Goal: Task Accomplishment & Management: Use online tool/utility

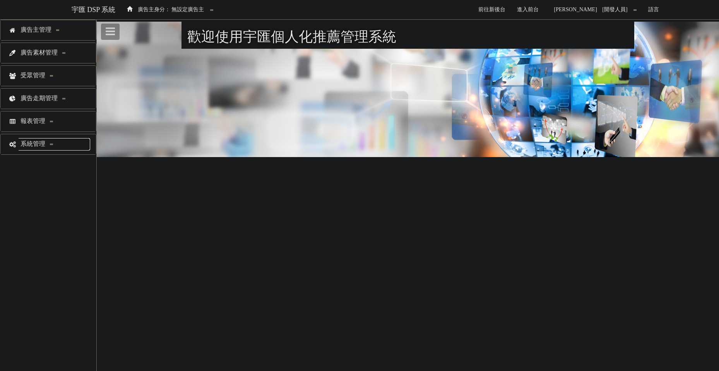
click at [40, 145] on span "系統管理" at bounding box center [34, 143] width 31 height 7
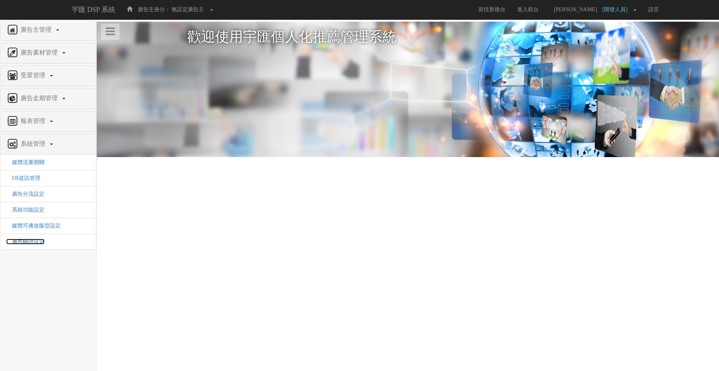
click at [34, 240] on span "廣告驗證設定" at bounding box center [25, 242] width 38 height 6
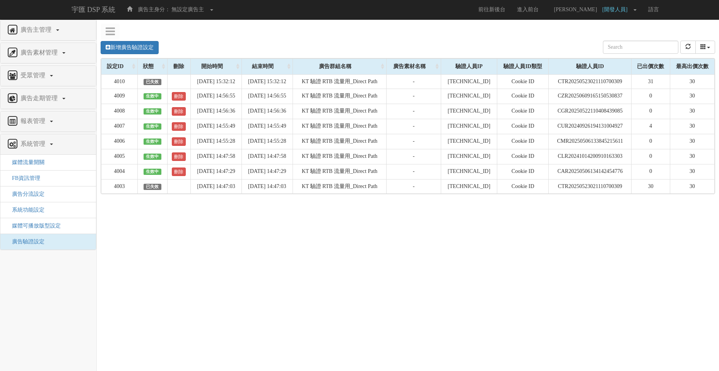
drag, startPoint x: 561, startPoint y: 228, endPoint x: 556, endPoint y: 226, distance: 5.5
click at [556, 226] on div "新增廣告驗證設定 設定ID 狀態 刪除 開始時間 結束時間 廣告主ID 廣告主名稱 廣告走期ID 廣告走期名稱 廣告群組ID 廣告群組名稱 廣告素材 廣告素材…" at bounding box center [408, 149] width 622 height 232
click at [472, 248] on div "新增廣告驗證設定 設定ID 狀態 刪除 開始時間 結束時間 廣告主ID 廣告主名稱 廣告走期ID 廣告走期名稱 廣告群組ID 廣告群組名稱 廣告素材 廣告素材…" at bounding box center [408, 149] width 622 height 232
click at [406, 262] on div "新增廣告驗證設定 設定ID 狀態 刪除 開始時間 結束時間 廣告主ID 廣告主名稱 廣告走期ID 廣告走期名稱 廣告群組ID 廣告群組名稱 廣告素材 廣告素材…" at bounding box center [408, 149] width 622 height 232
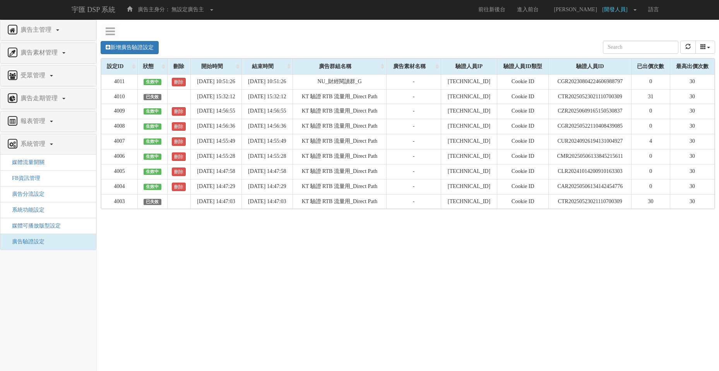
drag, startPoint x: 416, startPoint y: 275, endPoint x: 403, endPoint y: 277, distance: 13.4
click at [406, 273] on html "宇匯 DSP 系統 廣告主身分： 無設定廣告主 無設定廣告主 [001] CoreTeam測試用1 [002] CoreTeam測試用2-LineApp [0…" at bounding box center [359, 136] width 719 height 273
click at [423, 273] on html "宇匯 DSP 系統 廣告主身分： 無設定廣告主 無設定廣告主 [001] CoreTeam測試用1 [002] CoreTeam測試用2-LineApp [0…" at bounding box center [359, 136] width 719 height 273
click at [595, 82] on td "CGR20230804224606988797" at bounding box center [590, 81] width 83 height 15
click at [590, 84] on td "CGR20230804224606988797" at bounding box center [590, 81] width 83 height 15
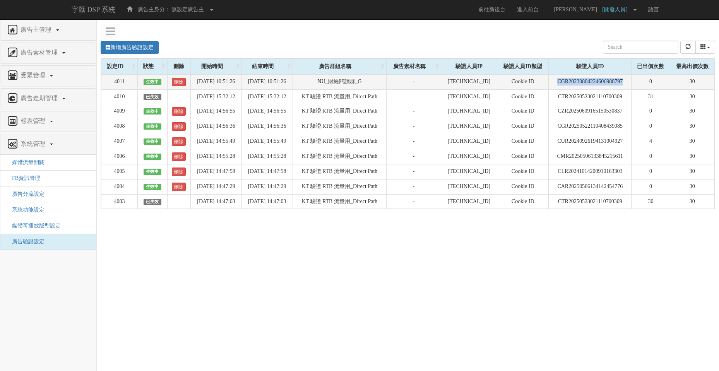
click at [590, 84] on td "CGR20230804224606988797" at bounding box center [590, 81] width 83 height 15
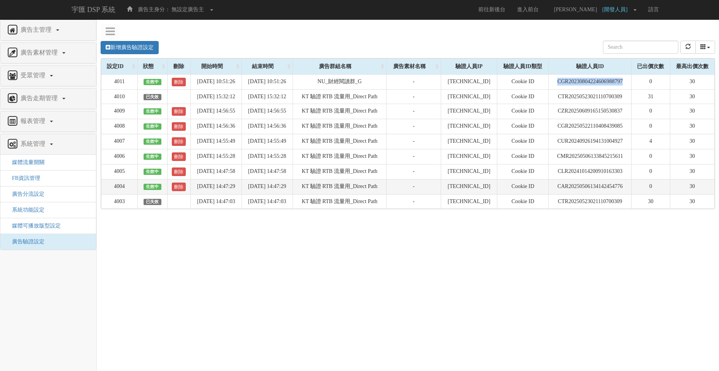
copy td "CGR20230804224606988797"
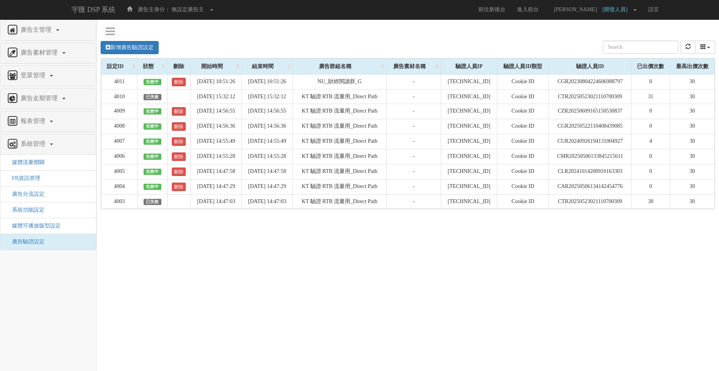
click at [547, 273] on html "宇匯 DSP 系統 廣告主身分： 無設定廣告主 無設定廣告主 [001] CoreTeam測試用1 [002] CoreTeam測試用2-LineApp [0…" at bounding box center [359, 136] width 719 height 273
click at [597, 83] on td "CGR20230804224606988797" at bounding box center [590, 81] width 83 height 15
copy td "CGR20230804224606988797"
click at [507, 248] on div "新增廣告驗證設定 設定ID 狀態 刪除 開始時間 結束時間 廣告主ID 廣告主名稱 廣告走期ID 廣告走期名稱 廣告群組ID 廣告群組名稱 廣告素材 廣告素材…" at bounding box center [408, 149] width 622 height 232
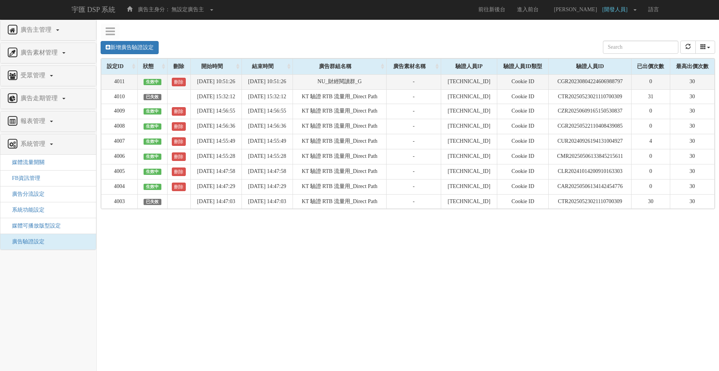
click at [592, 86] on td "CGR20230804224606988797" at bounding box center [590, 81] width 83 height 15
click at [571, 84] on td "CGR20230804224606988797" at bounding box center [590, 81] width 83 height 15
click at [594, 85] on td "CGR20230804224606988797" at bounding box center [590, 81] width 83 height 15
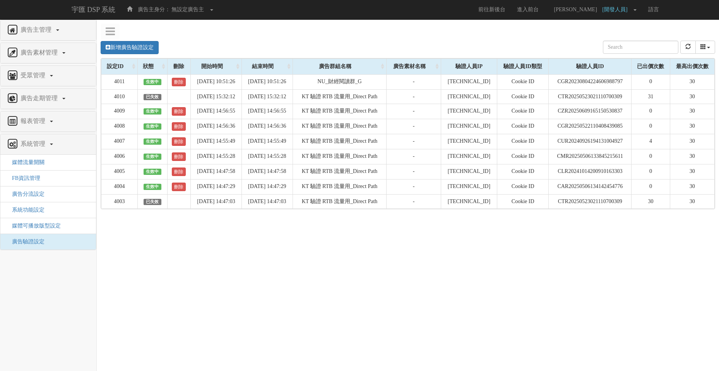
click at [567, 242] on div "新增廣告驗證設定 設定ID 狀態 刪除 開始時間 結束時間 廣告主ID 廣告主名稱 廣告走期ID 廣告走期名稱 廣告群組ID 廣告群組名稱 廣告素材 廣告素材…" at bounding box center [408, 149] width 622 height 232
click at [583, 85] on td "CGR20230804224606988797" at bounding box center [590, 81] width 83 height 15
click at [590, 264] on div "新增廣告驗證設定 設定ID 狀態 刪除 開始時間 結束時間 廣告主ID 廣告主名稱 廣告走期ID 廣告走期名稱 廣告群組ID 廣告群組名稱 廣告素材 廣告素材…" at bounding box center [408, 149] width 622 height 232
click at [597, 82] on td "CGR20230804224606988797" at bounding box center [590, 81] width 83 height 15
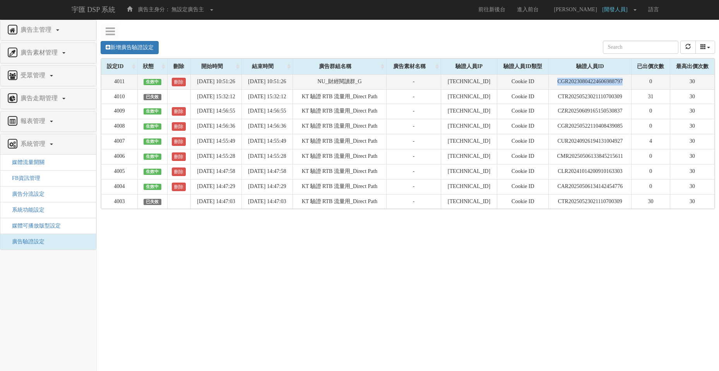
click at [597, 82] on td "CGR20230804224606988797" at bounding box center [590, 81] width 83 height 15
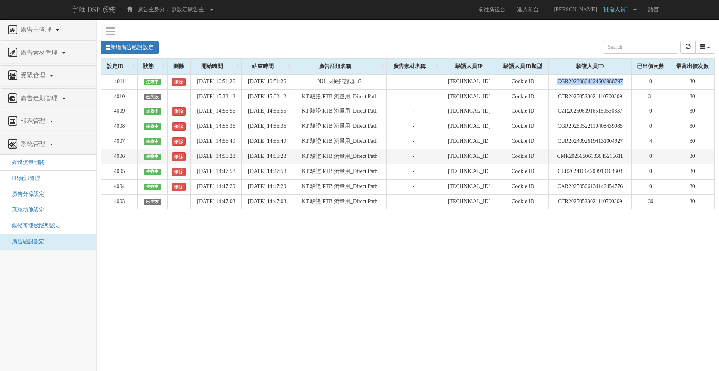
copy td "CGR20230804224606988797"
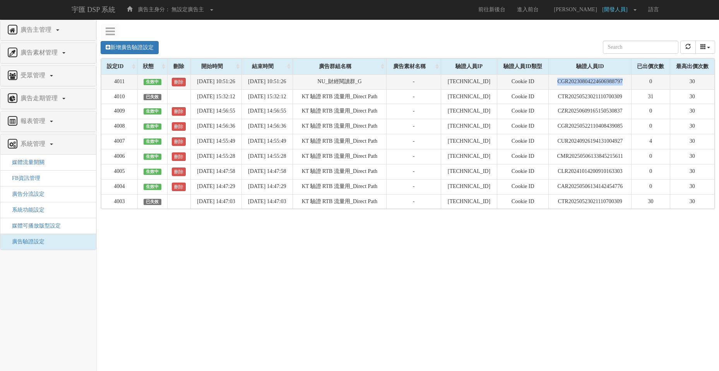
click at [609, 80] on td "CGR20230804224606988797" at bounding box center [590, 81] width 83 height 15
click at [574, 82] on td "CGR20230804224606988797" at bounding box center [590, 81] width 83 height 15
click at [566, 237] on div "新增廣告驗證設定 設定ID 狀態 刪除 開始時間 結束時間 廣告主ID 廣告主名稱 廣告走期ID 廣告走期名稱 廣告群組ID 廣告群組名稱 廣告素材 廣告素材…" at bounding box center [408, 149] width 622 height 232
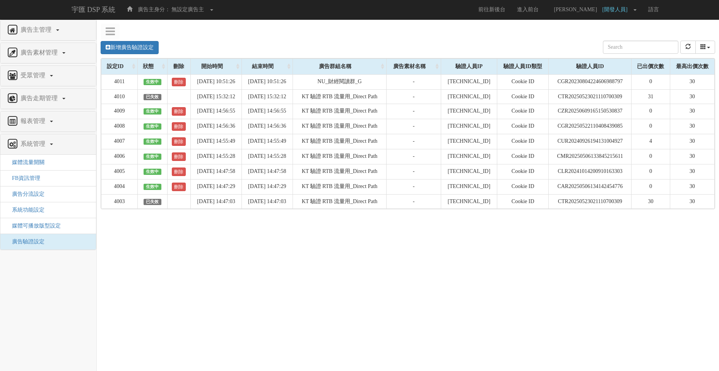
click at [545, 273] on html "宇匯 DSP 系統 廣告主身分： 無設定廣告主 無設定廣告主 [001] CoreTeam測試用1 [002] CoreTeam測試用2-LineApp [0…" at bounding box center [359, 136] width 719 height 273
click at [505, 260] on div "新增廣告驗證設定 設定ID 狀態 刪除 開始時間 結束時間 廣告主ID 廣告主名稱 廣告走期ID 廣告走期名稱 廣告群組ID 廣告群組名稱 廣告素材 廣告素材…" at bounding box center [408, 149] width 622 height 232
drag, startPoint x: 457, startPoint y: 327, endPoint x: 531, endPoint y: 160, distance: 182.8
click at [457, 273] on html "宇匯 DSP 系統 廣告主身分： 無設定廣告主 無設定廣告主 [001] CoreTeam測試用1 [002] CoreTeam測試用2-LineApp [0…" at bounding box center [359, 136] width 719 height 273
